Goal: Complete application form

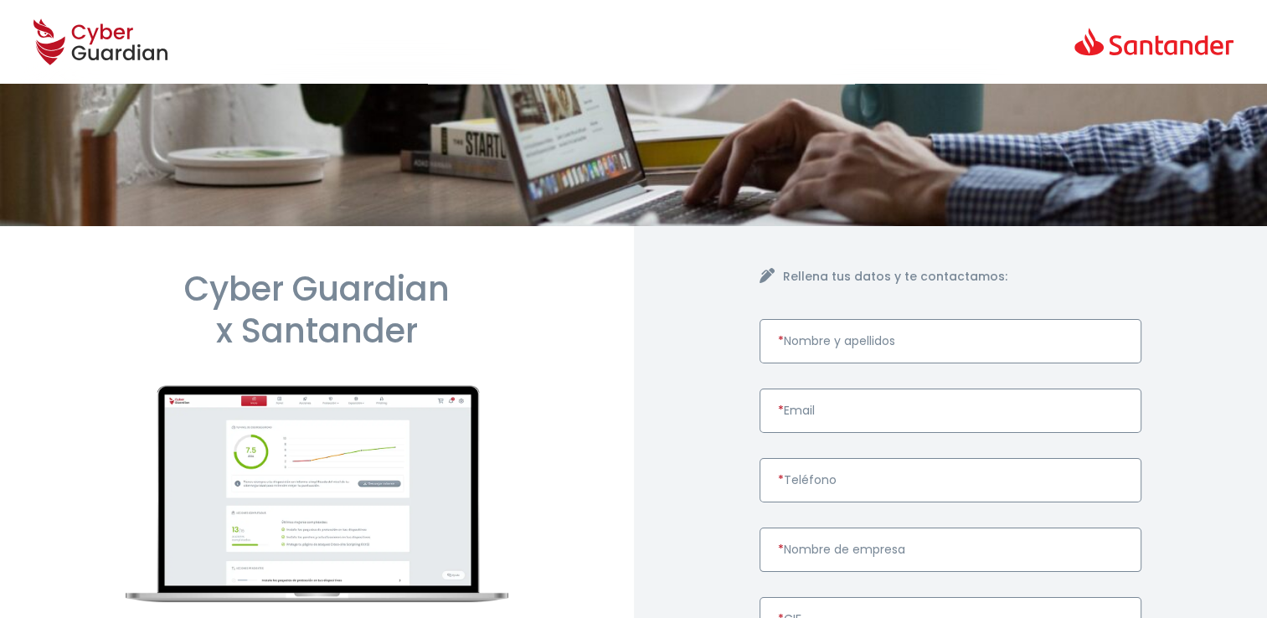
click at [859, 335] on input "* Nombre y apellidos" at bounding box center [950, 341] width 383 height 44
paste input "[PERSON_NAME] MONISTROL"
type input "[PERSON_NAME] MONISTROL"
drag, startPoint x: 862, startPoint y: 406, endPoint x: 878, endPoint y: 617, distance: 211.6
click at [862, 406] on input "* Email" at bounding box center [950, 410] width 383 height 44
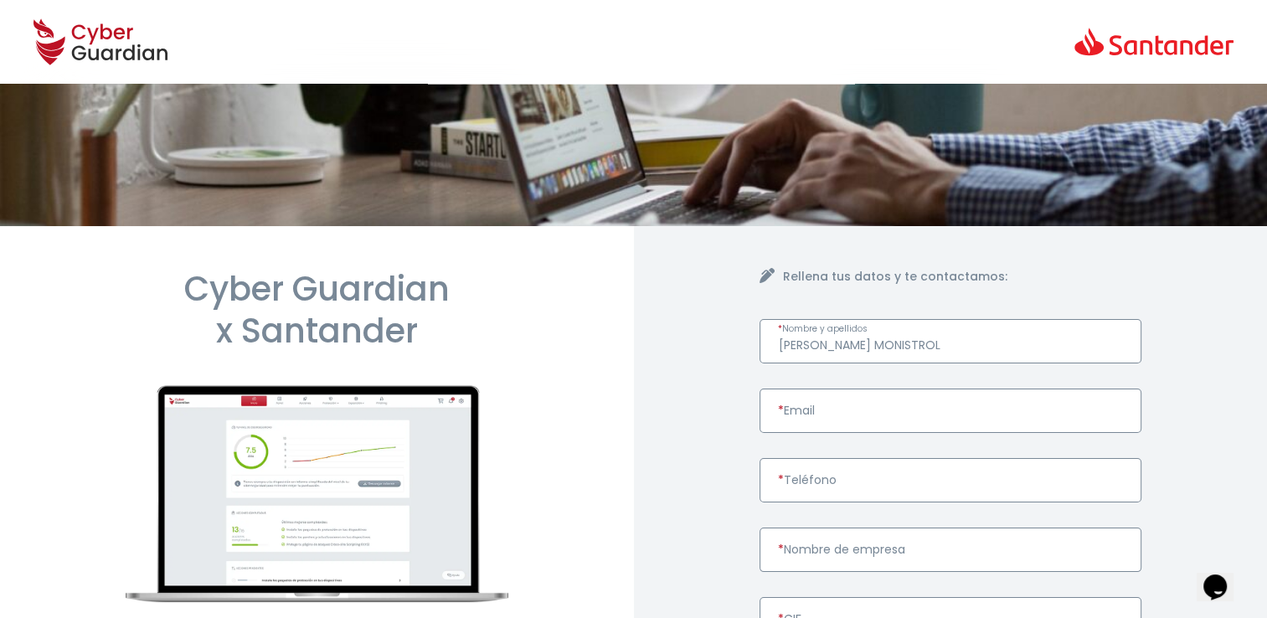
paste input "[EMAIL_ADDRESS][DOMAIN_NAME]"
type input "[EMAIL_ADDRESS][DOMAIN_NAME]"
drag, startPoint x: 824, startPoint y: 477, endPoint x: 827, endPoint y: 487, distance: 10.6
click at [824, 477] on input "* Teléfono" at bounding box center [950, 480] width 383 height 44
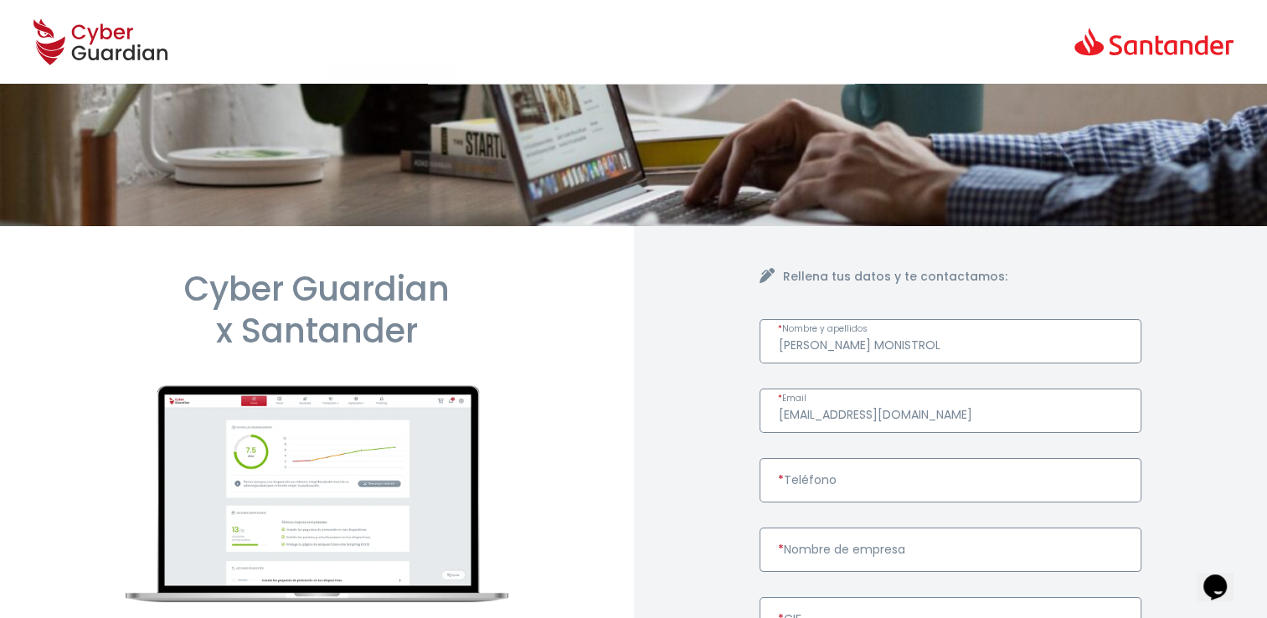
click at [433, 219] on img at bounding box center [633, 155] width 1267 height 142
click at [474, 310] on h1 "Cyber Guardian x Santander" at bounding box center [317, 310] width 383 height 84
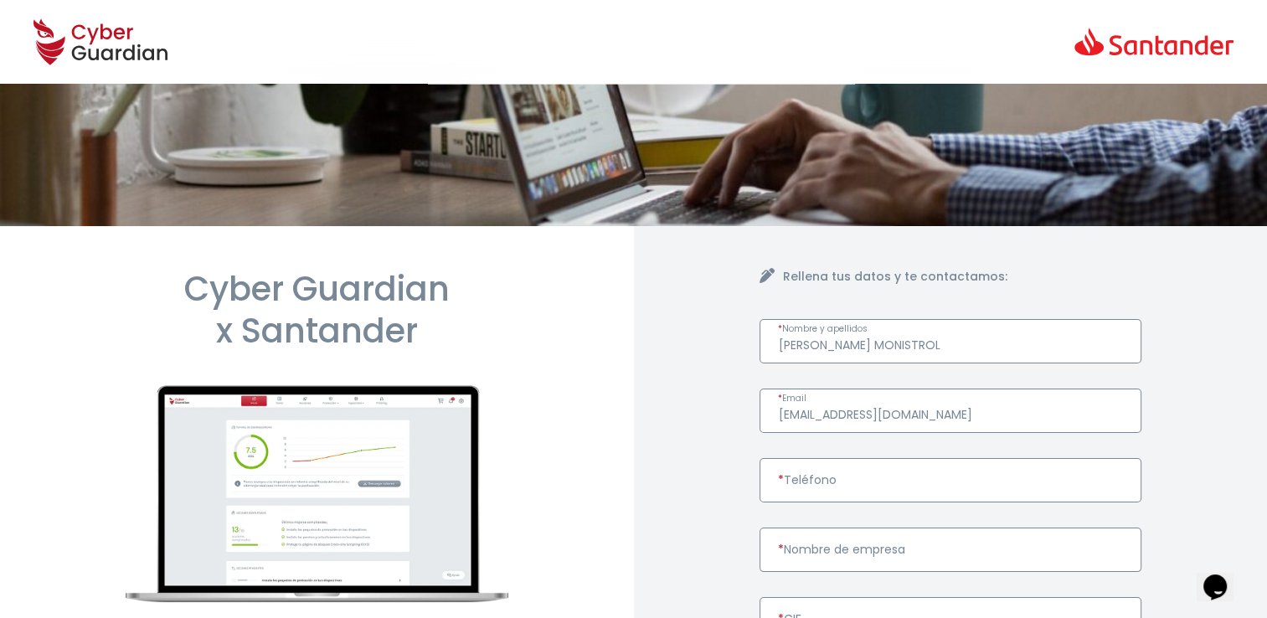
paste input "655588668"
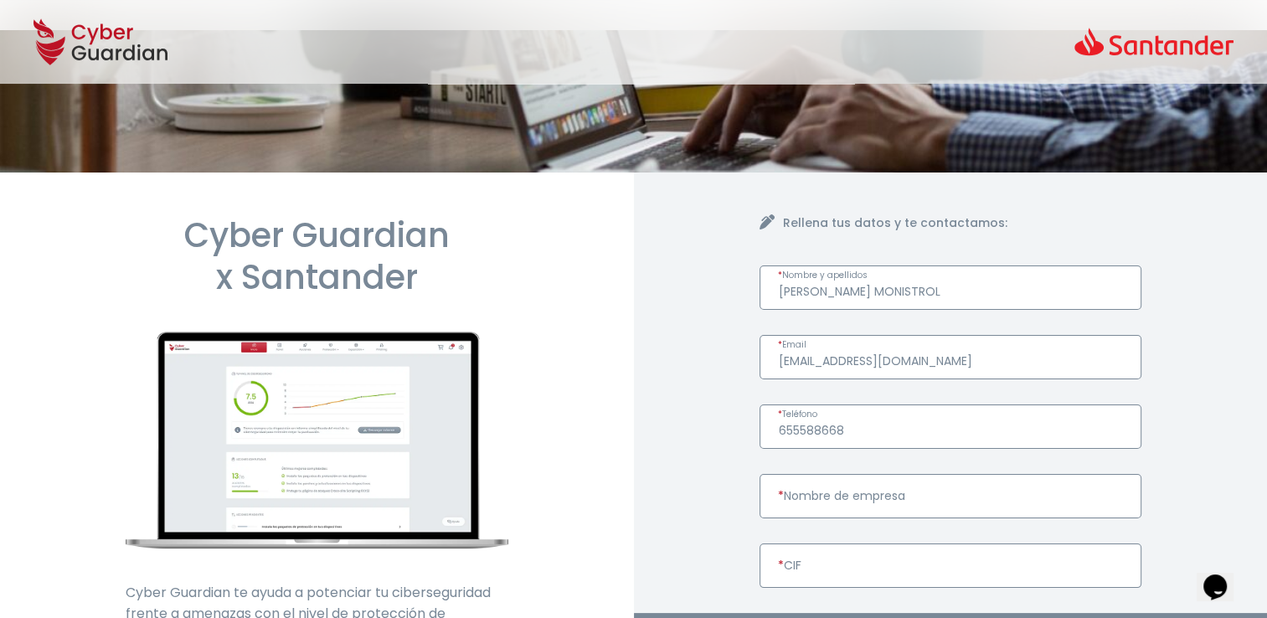
scroll to position [167, 0]
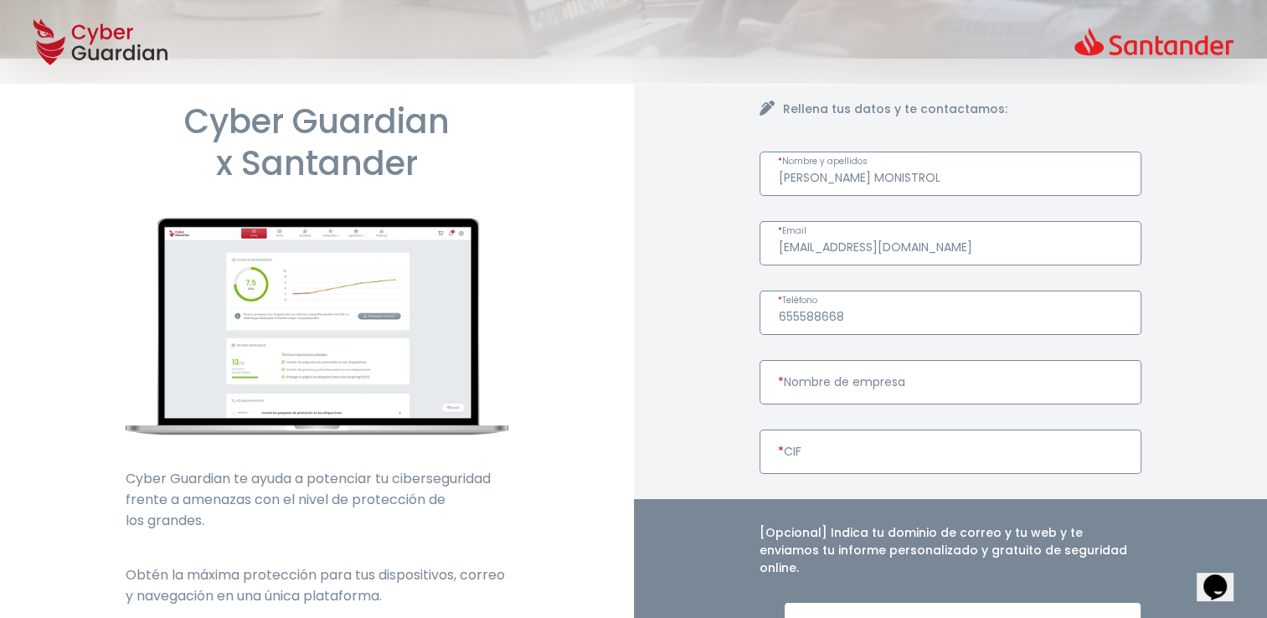
type input "655588668"
drag, startPoint x: 868, startPoint y: 383, endPoint x: 883, endPoint y: 469, distance: 86.7
click at [868, 383] on input "* Nombre de empresa" at bounding box center [950, 382] width 383 height 44
paste input "ALABAZWEB"
type input "ALABAZWEB"
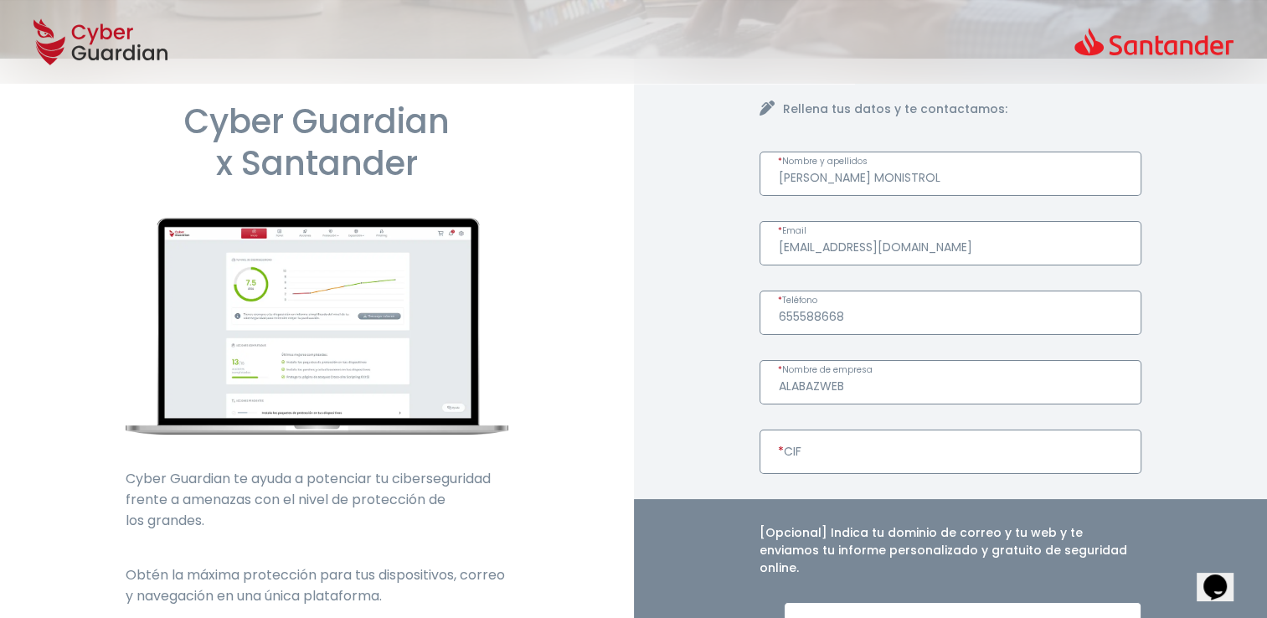
click at [884, 455] on input "* CIF" at bounding box center [950, 451] width 383 height 44
paste input "B10483410"
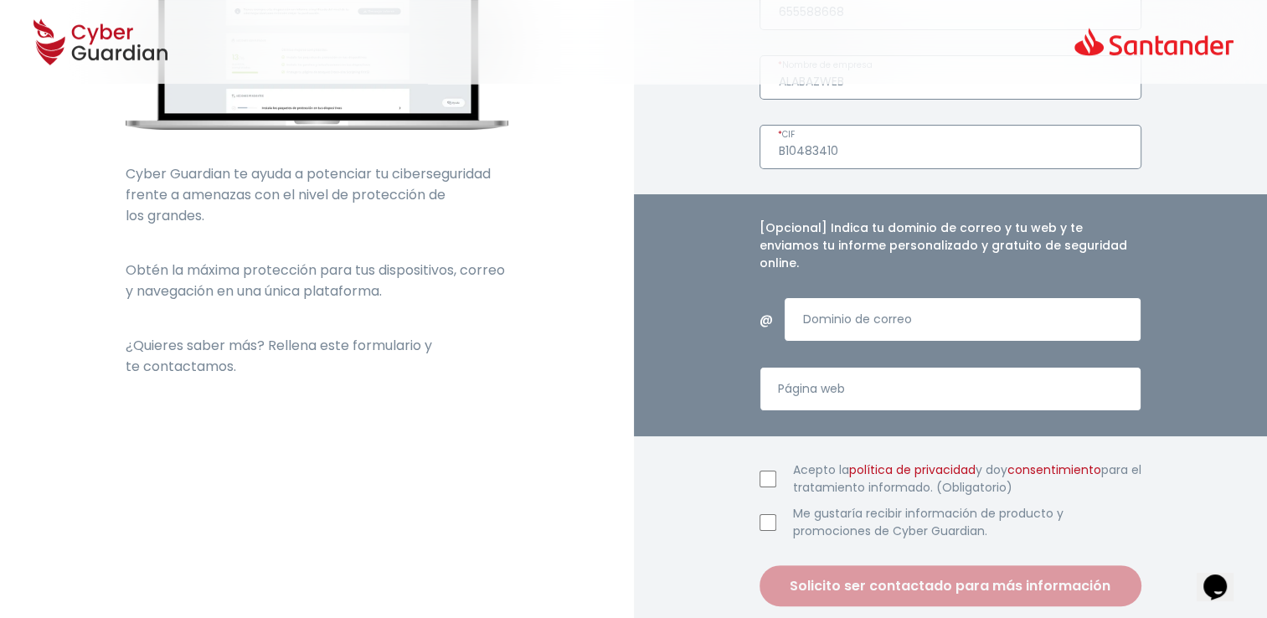
scroll to position [502, 0]
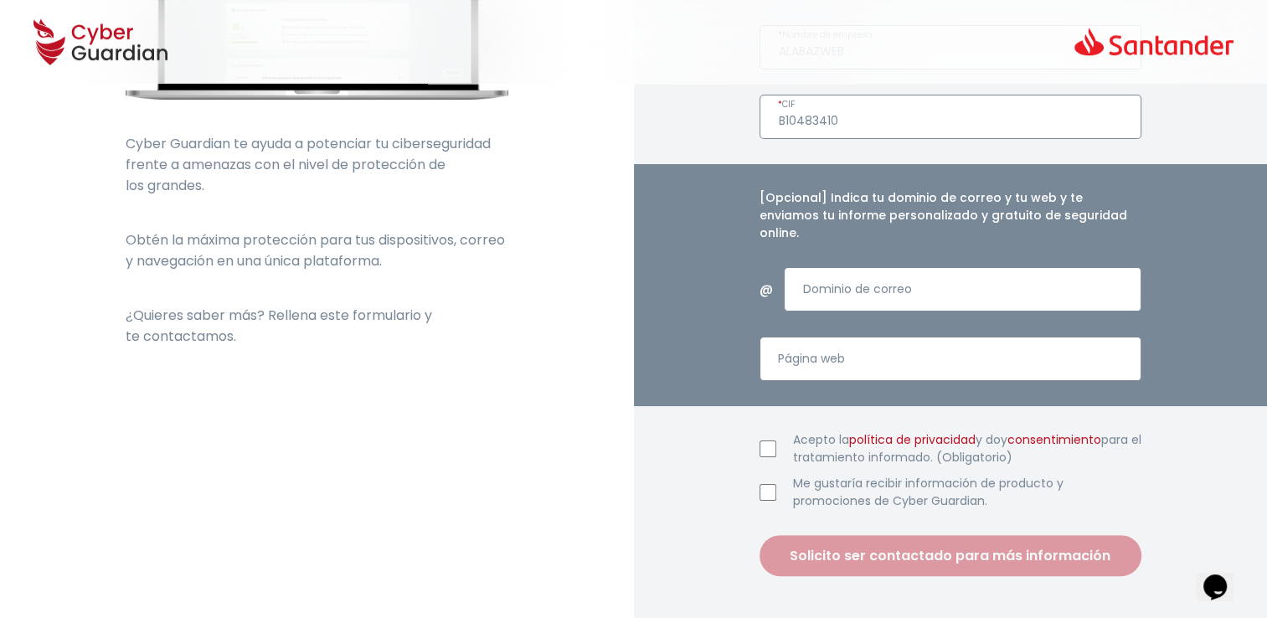
type input "B10483410"
click at [767, 440] on input "Acepto la política de privacidad y doy consentimiento para el tratamiento infor…" at bounding box center [767, 448] width 17 height 17
checkbox input "true"
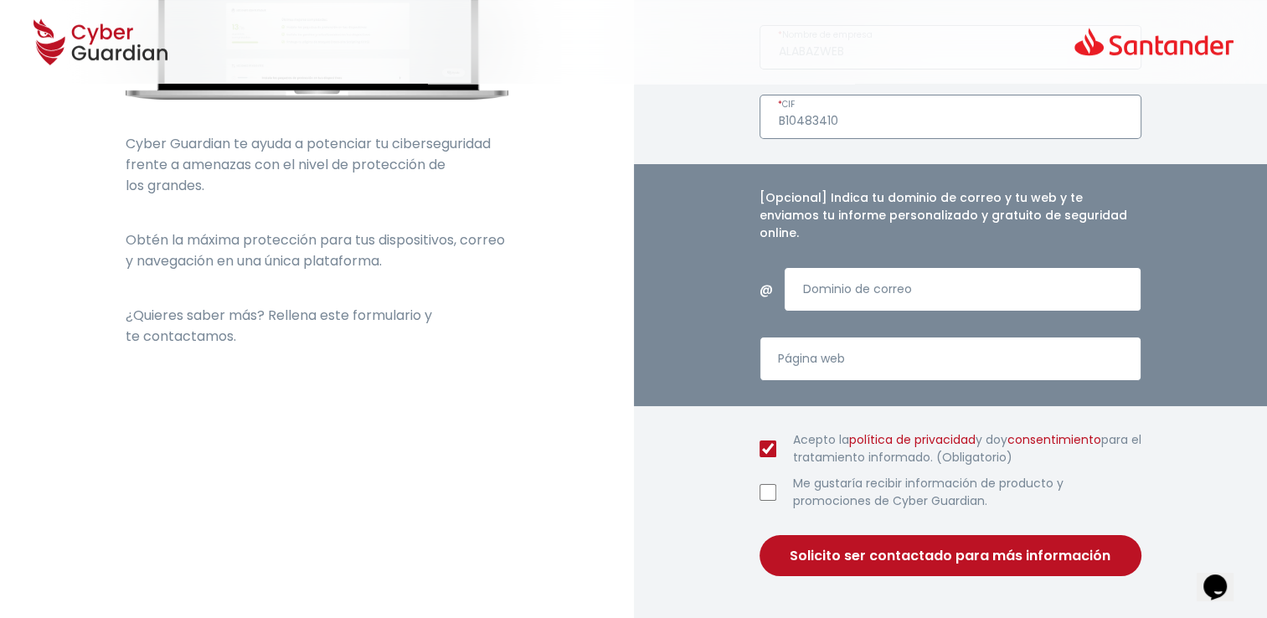
click at [923, 542] on button "Solicito ser contactado para más información" at bounding box center [950, 555] width 383 height 41
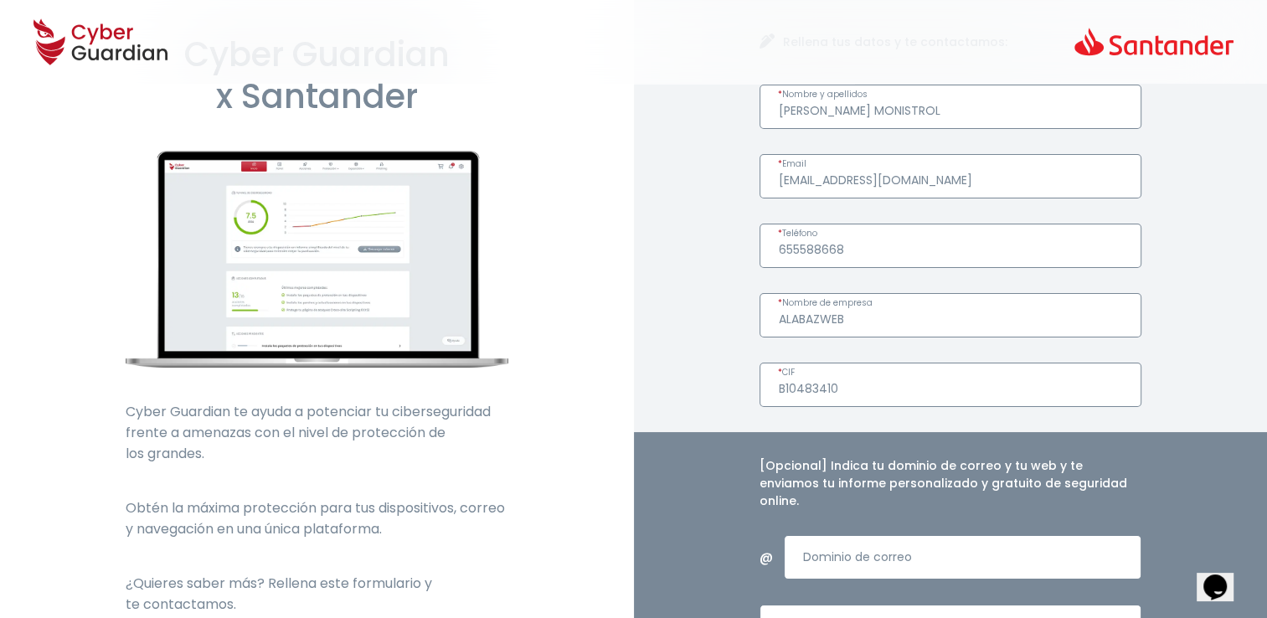
click at [810, 108] on input "[PERSON_NAME] MONISTROL" at bounding box center [950, 107] width 383 height 44
click at [851, 110] on input "[PERSON_NAME] MONISTROL" at bounding box center [950, 107] width 383 height 44
click at [919, 111] on input "[PERSON_NAME] MONISTROL" at bounding box center [950, 107] width 383 height 44
type input "[PERSON_NAME] Monistrol"
click at [997, 209] on form "[PERSON_NAME] * Nombre y apellidos [EMAIL_ADDRESS][DOMAIN_NAME] * Email [PHONE_…" at bounding box center [950, 464] width 383 height 759
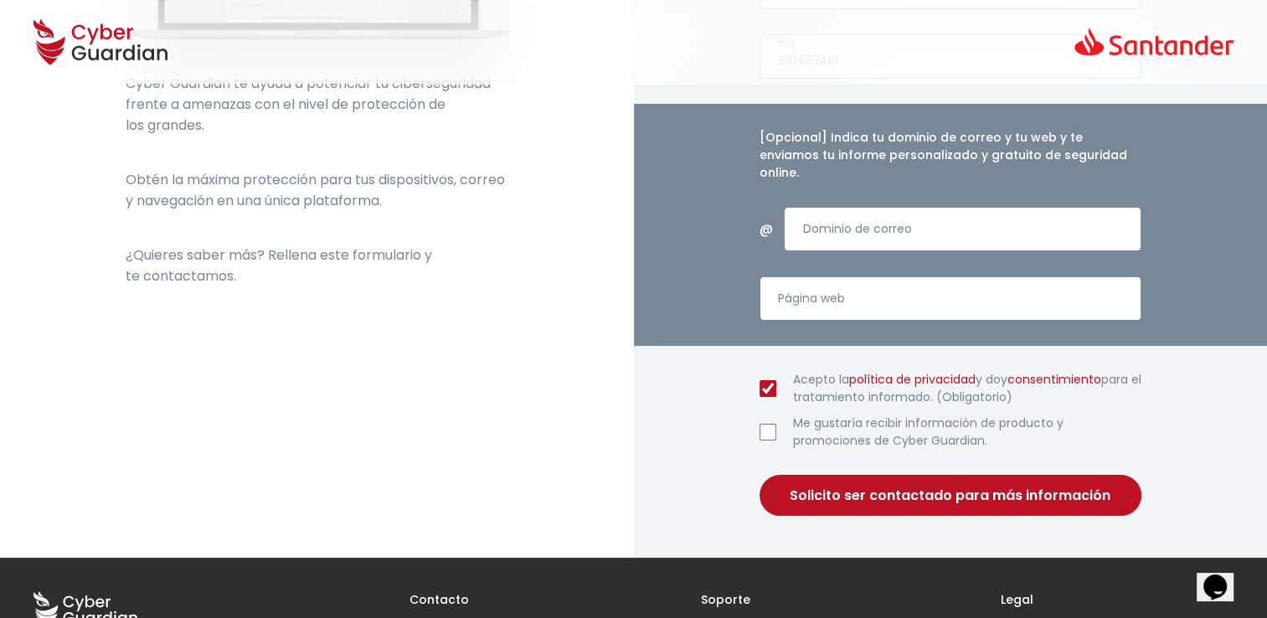
scroll to position [569, 0]
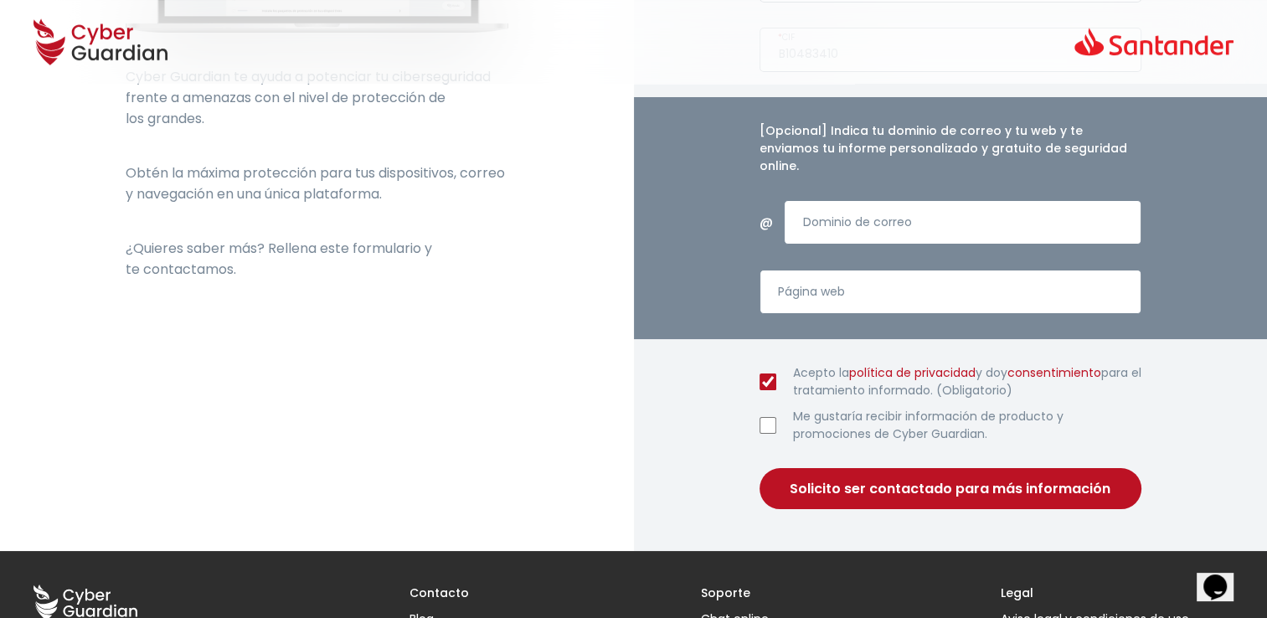
click at [925, 470] on button "Solicito ser contactado para más información" at bounding box center [950, 488] width 383 height 41
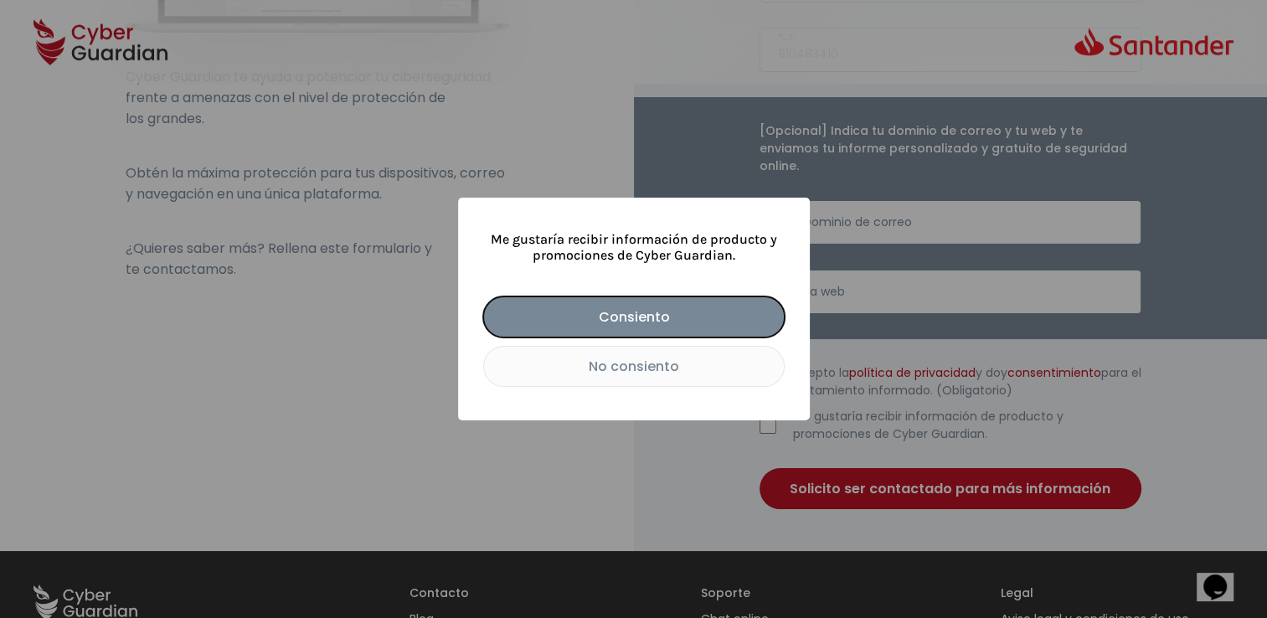
click at [595, 373] on button "No consiento" at bounding box center [633, 366] width 301 height 41
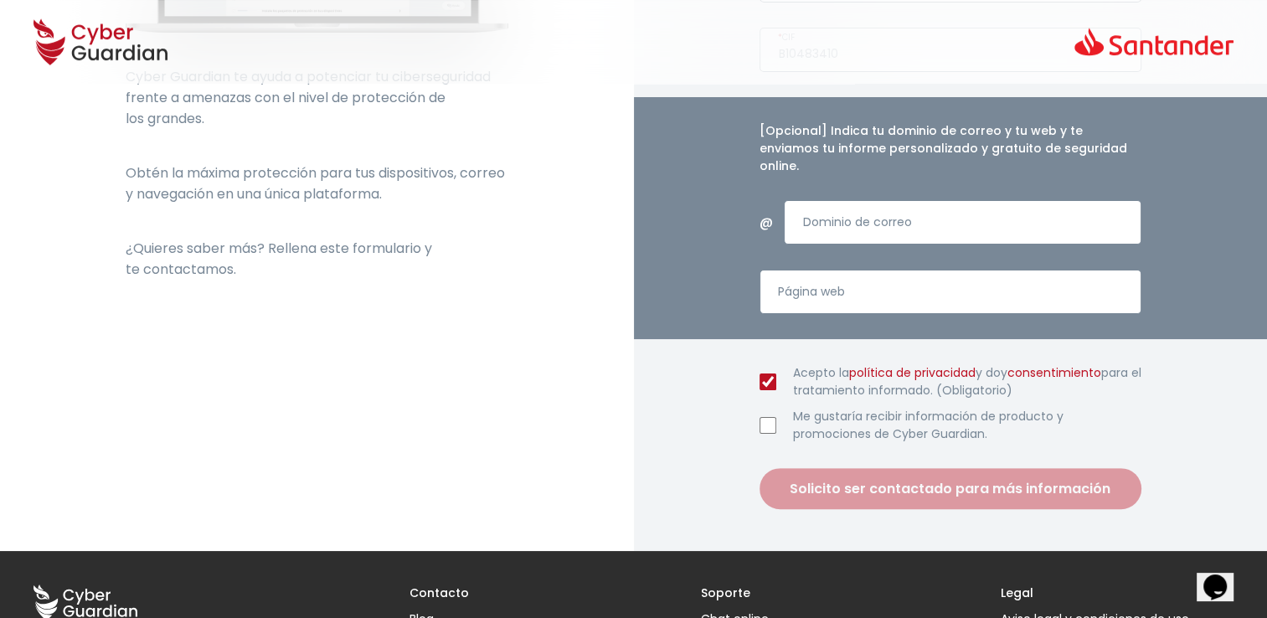
scroll to position [234, 0]
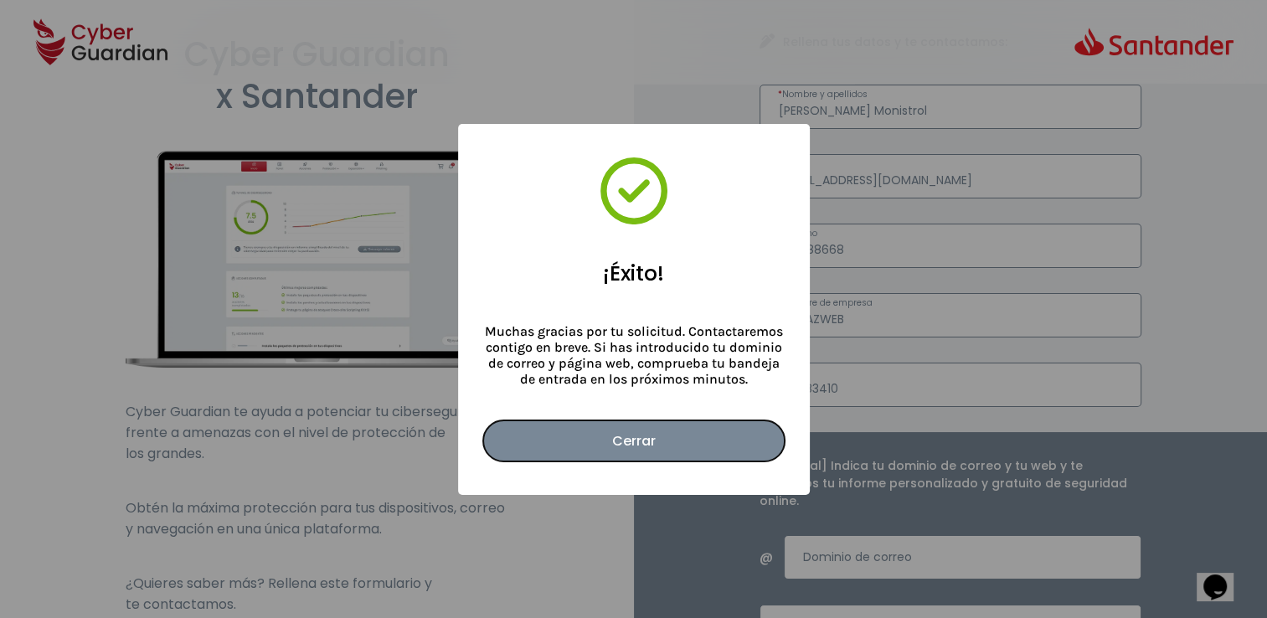
click at [650, 439] on button "Cerrar" at bounding box center [633, 440] width 301 height 41
